Goal: Register for event/course

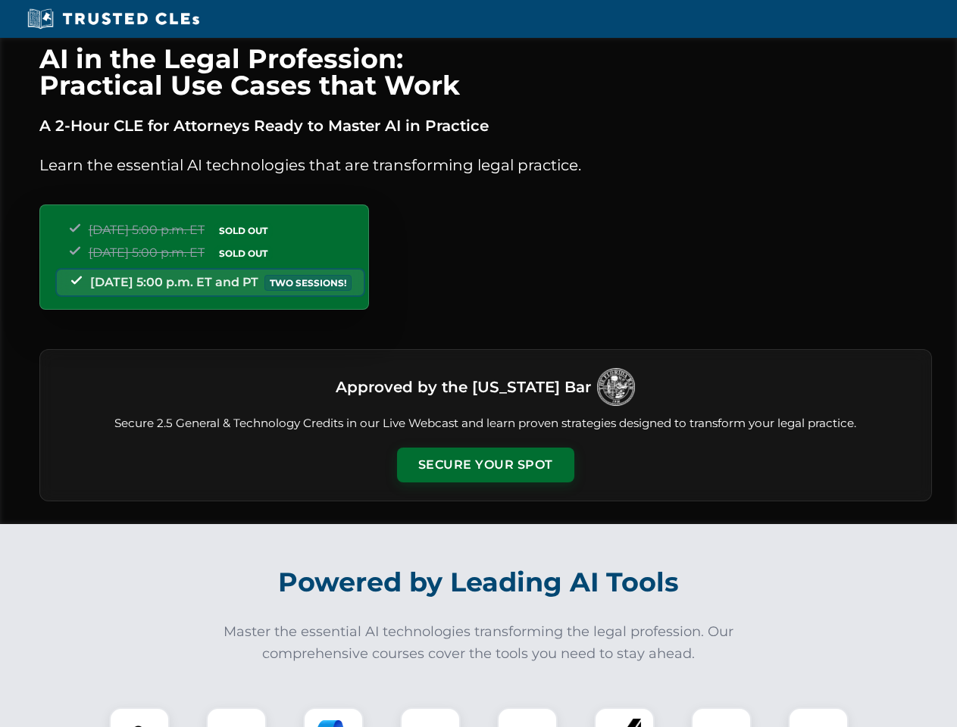
click at [485, 465] on button "Secure Your Spot" at bounding box center [485, 465] width 177 height 35
click at [139, 717] on img at bounding box center [139, 738] width 44 height 44
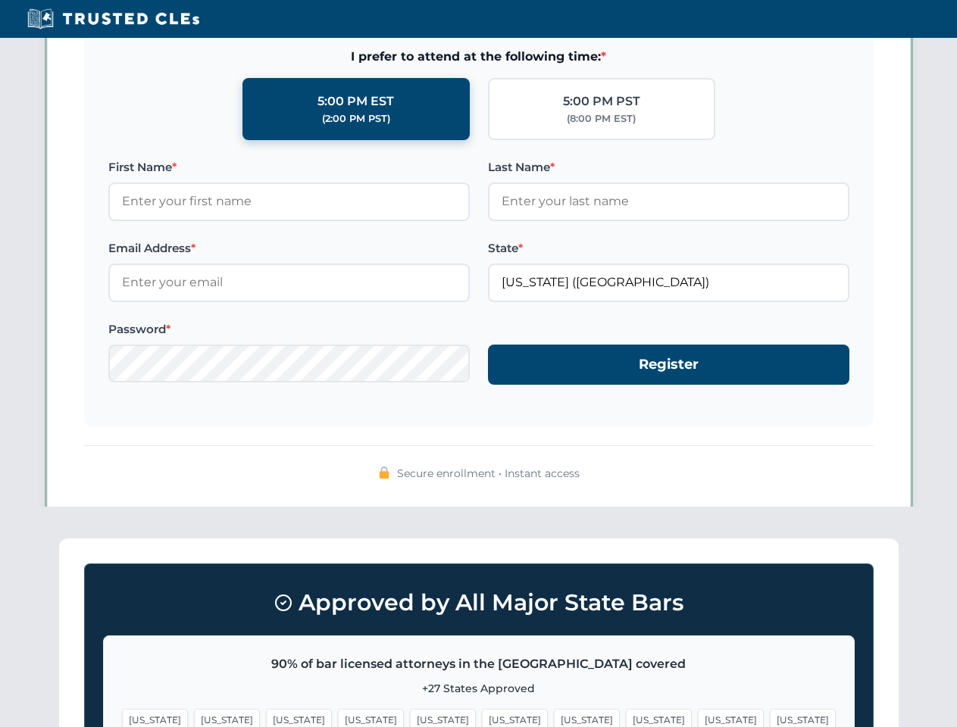
click at [554, 717] on span "[US_STATE]" at bounding box center [587, 720] width 66 height 22
click at [698, 717] on span "[US_STATE]" at bounding box center [731, 720] width 66 height 22
